Goal: Task Accomplishment & Management: Complete application form

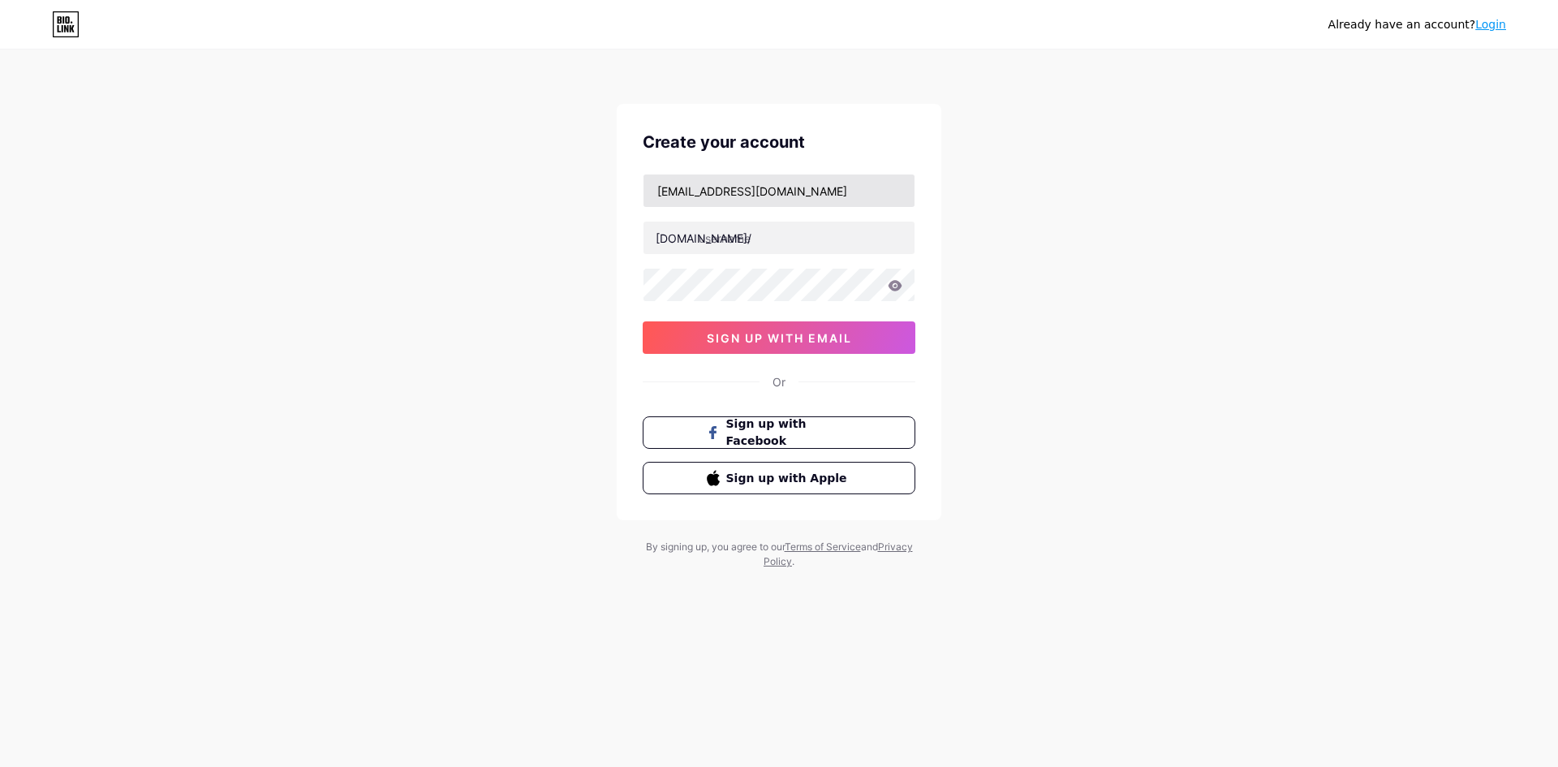
type input "[EMAIL_ADDRESS][DOMAIN_NAME]"
type input "maindiratu3388"
click at [894, 290] on icon at bounding box center [895, 285] width 14 height 11
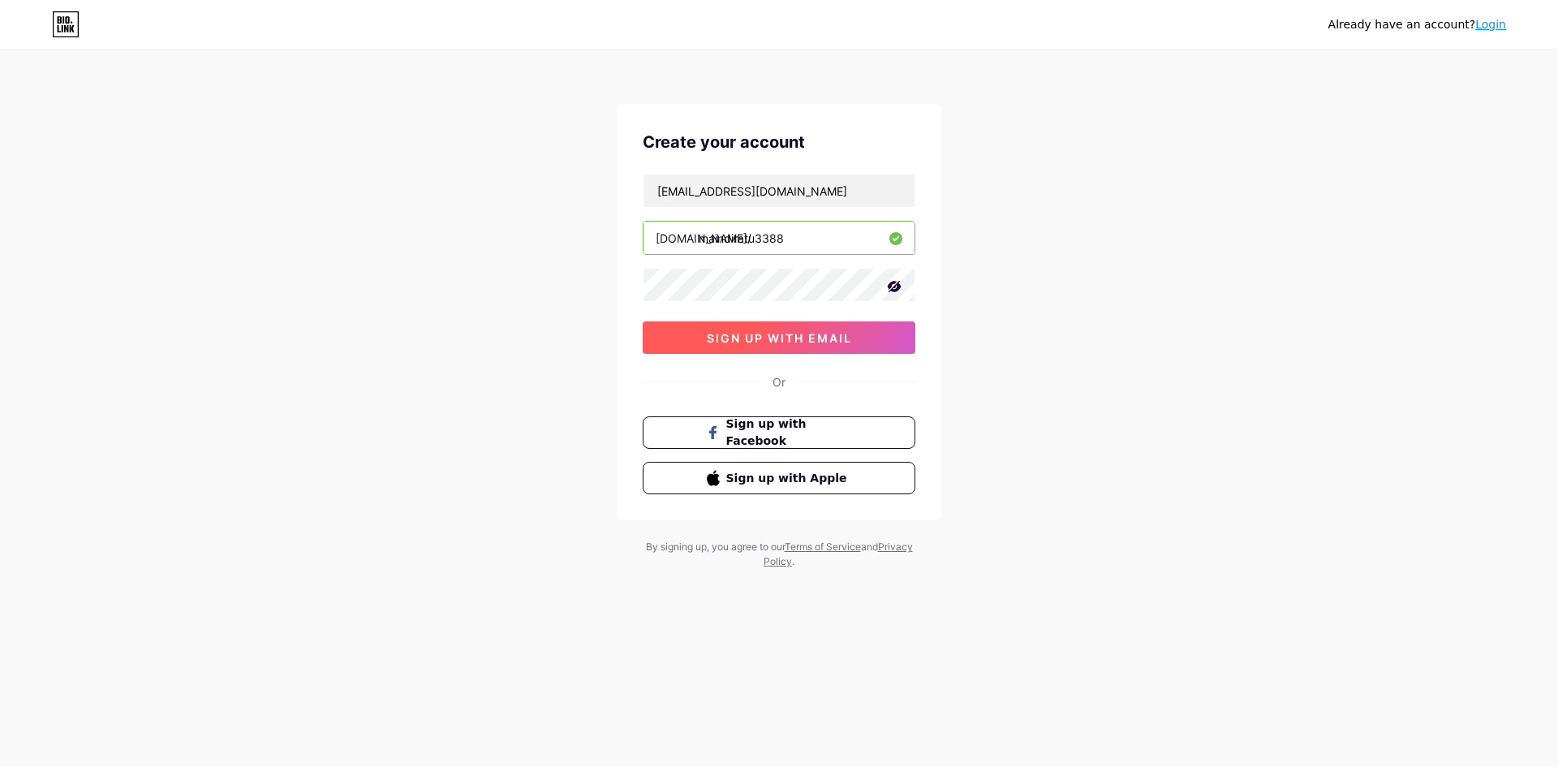
click at [833, 339] on span "sign up with email" at bounding box center [779, 338] width 145 height 14
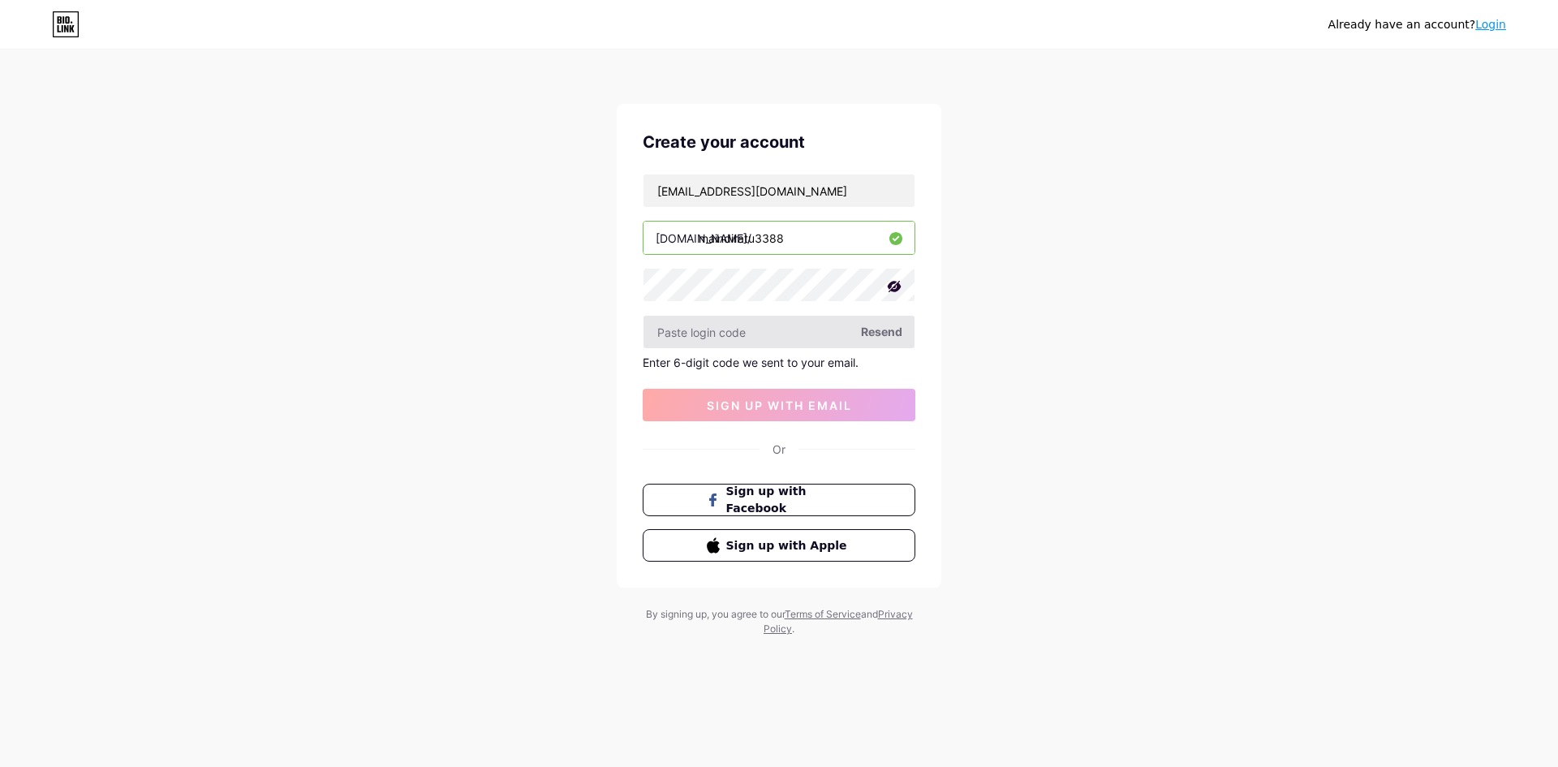
click at [802, 338] on input "text" at bounding box center [778, 332] width 271 height 32
paste input "427498"
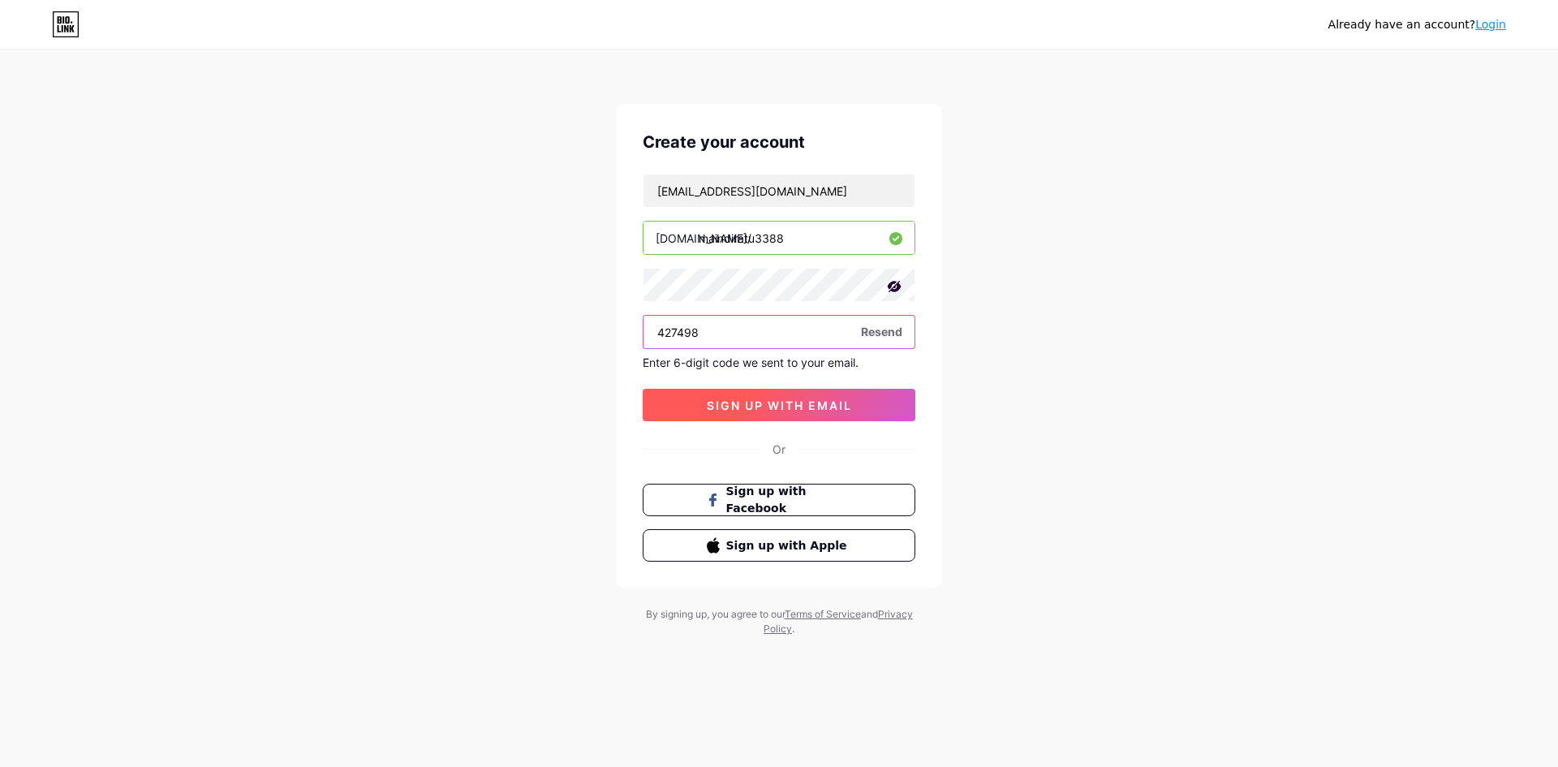
type input "427498"
click at [809, 406] on span "sign up with email" at bounding box center [779, 405] width 145 height 14
